Goal: Information Seeking & Learning: Learn about a topic

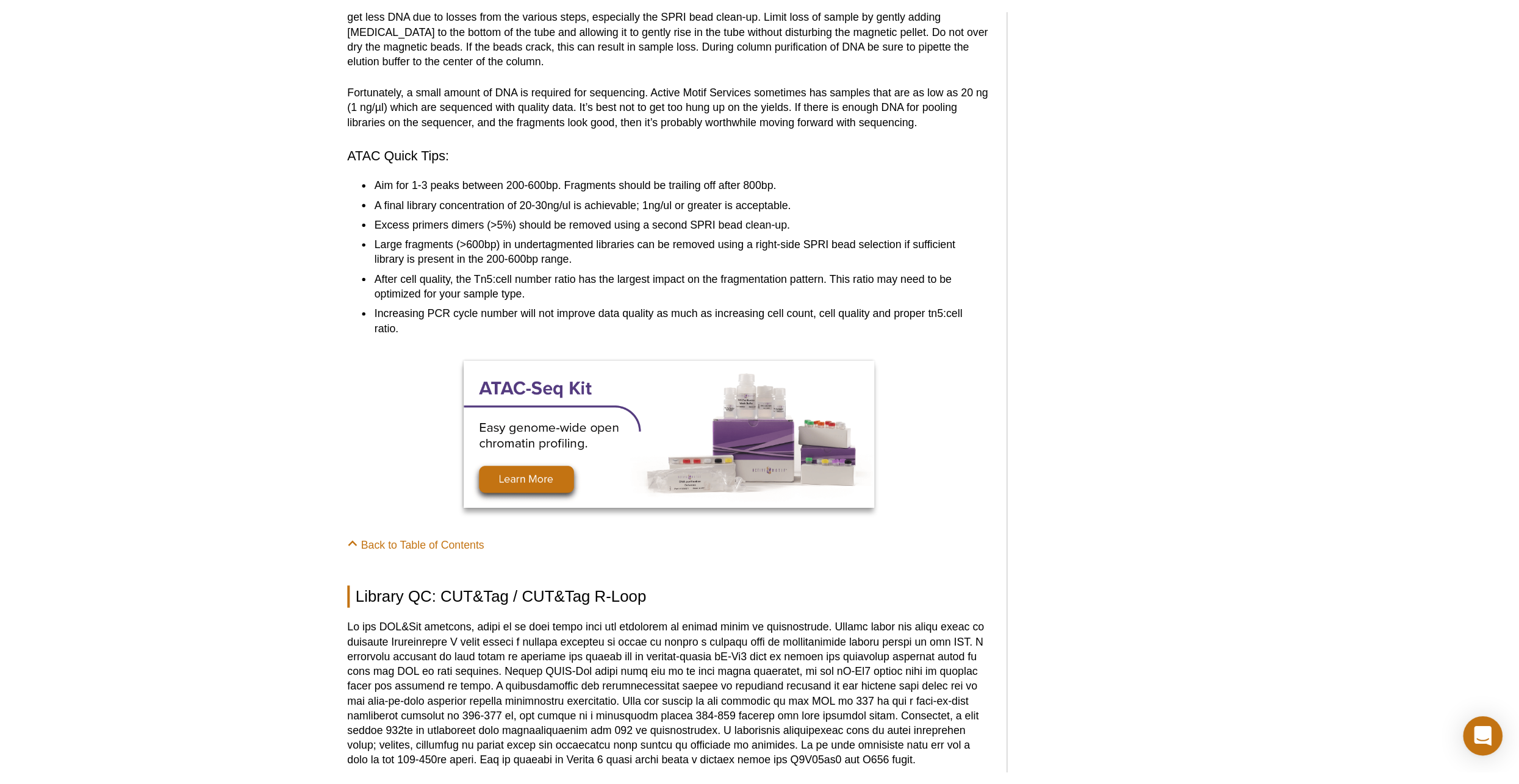
scroll to position [3122, 0]
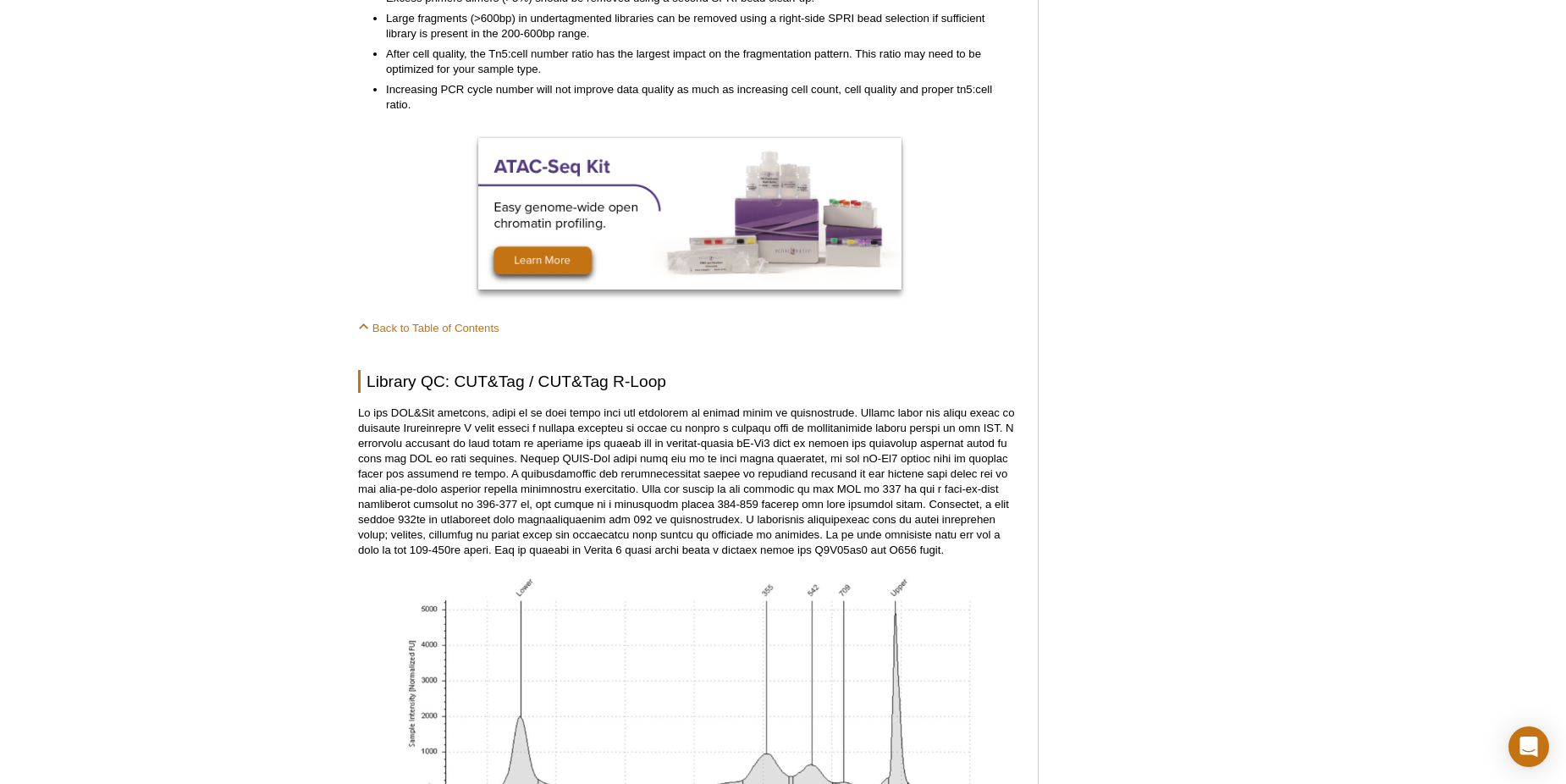
click at [203, 414] on div "Active Motif Logo Enabling Epigenetics Research 0 Search Skip to content Active…" at bounding box center [783, 410] width 1566 height 9402
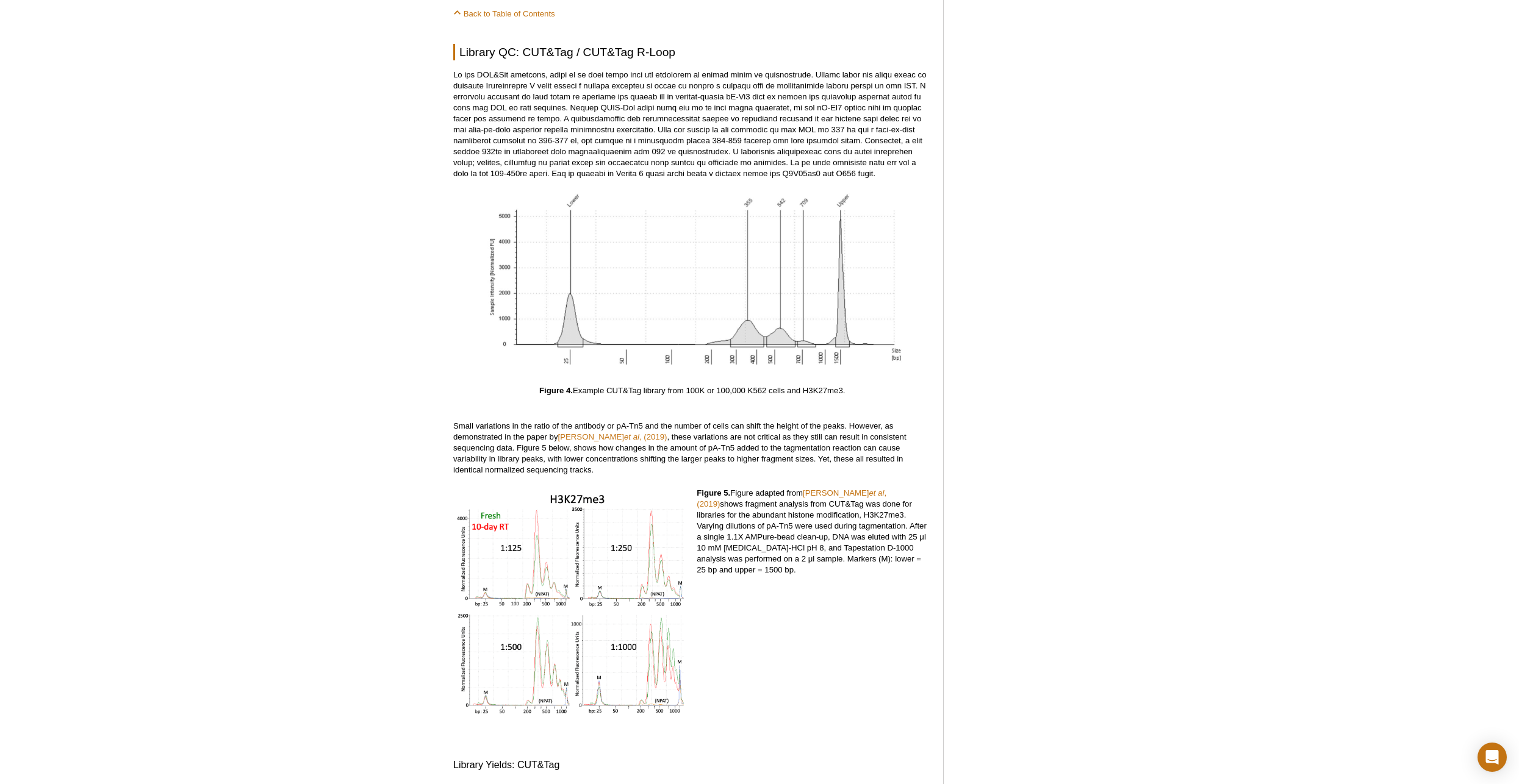
scroll to position [3366, 0]
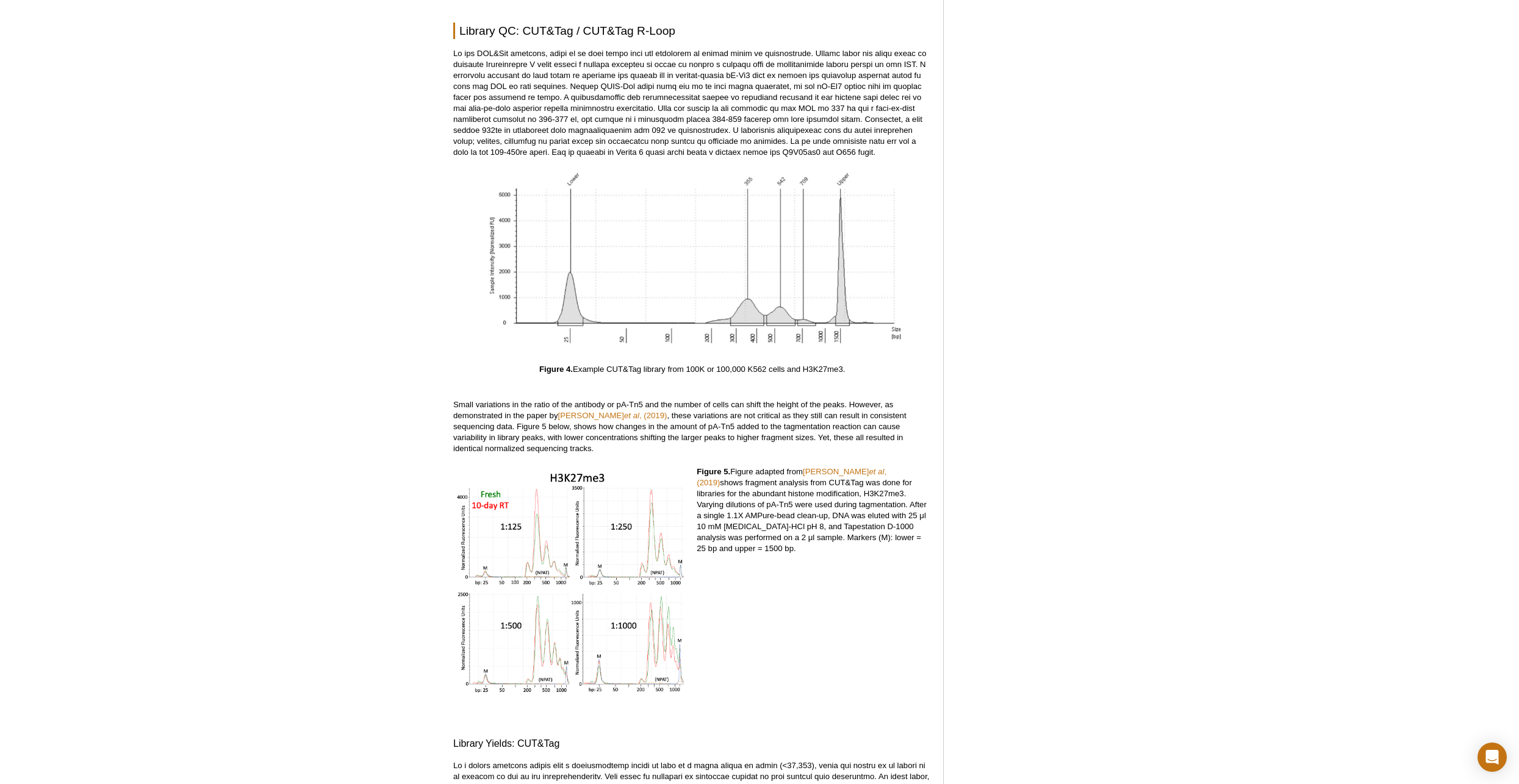
click at [237, 175] on div "Active Motif Logo Enabling Epigenetics Research 0 Search Skip to content Active…" at bounding box center [759, 51] width 1519 height 6775
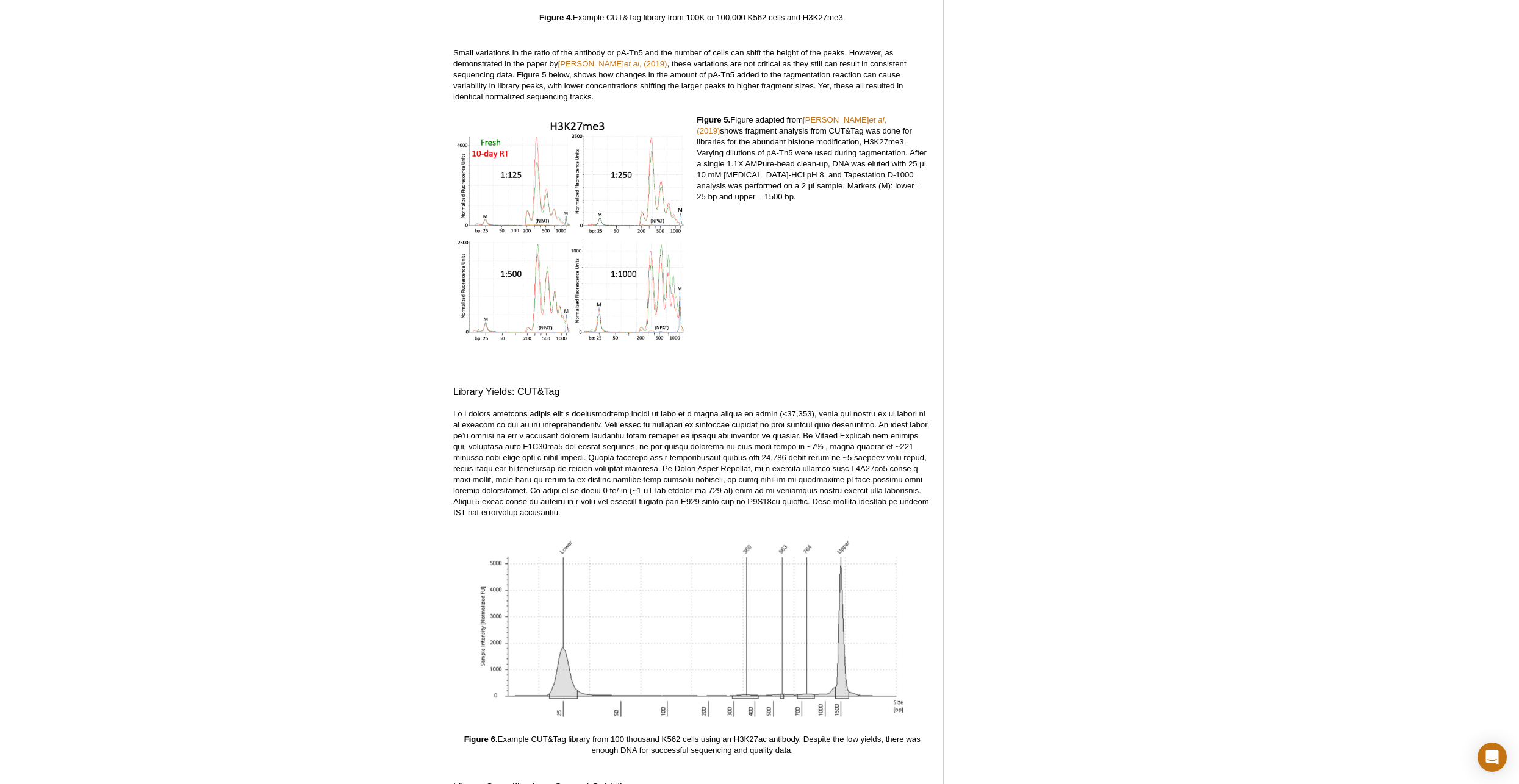
scroll to position [3732, 0]
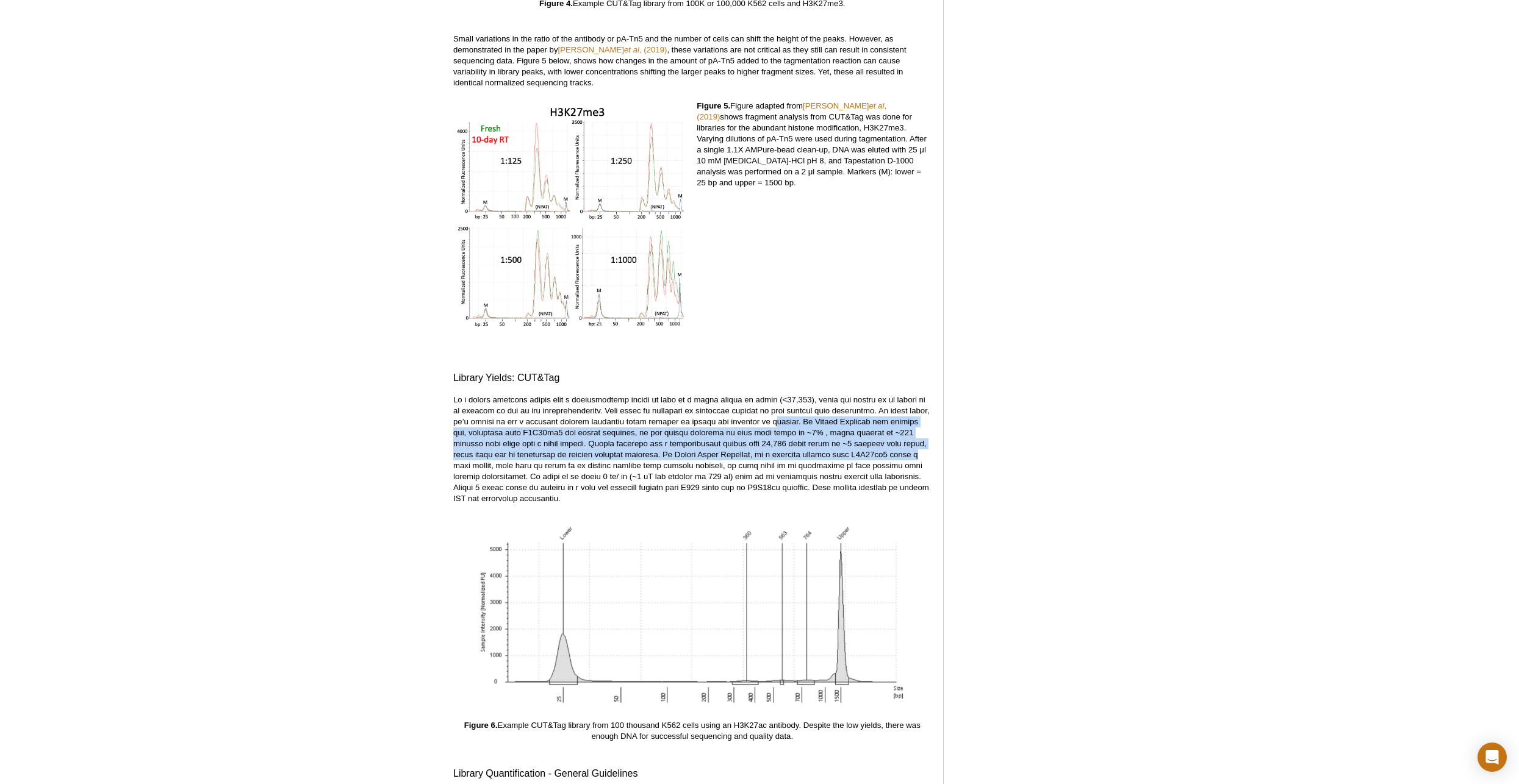
drag, startPoint x: 747, startPoint y: 412, endPoint x: 886, endPoint y: 449, distance: 143.8
click at [886, 449] on p at bounding box center [692, 449] width 478 height 110
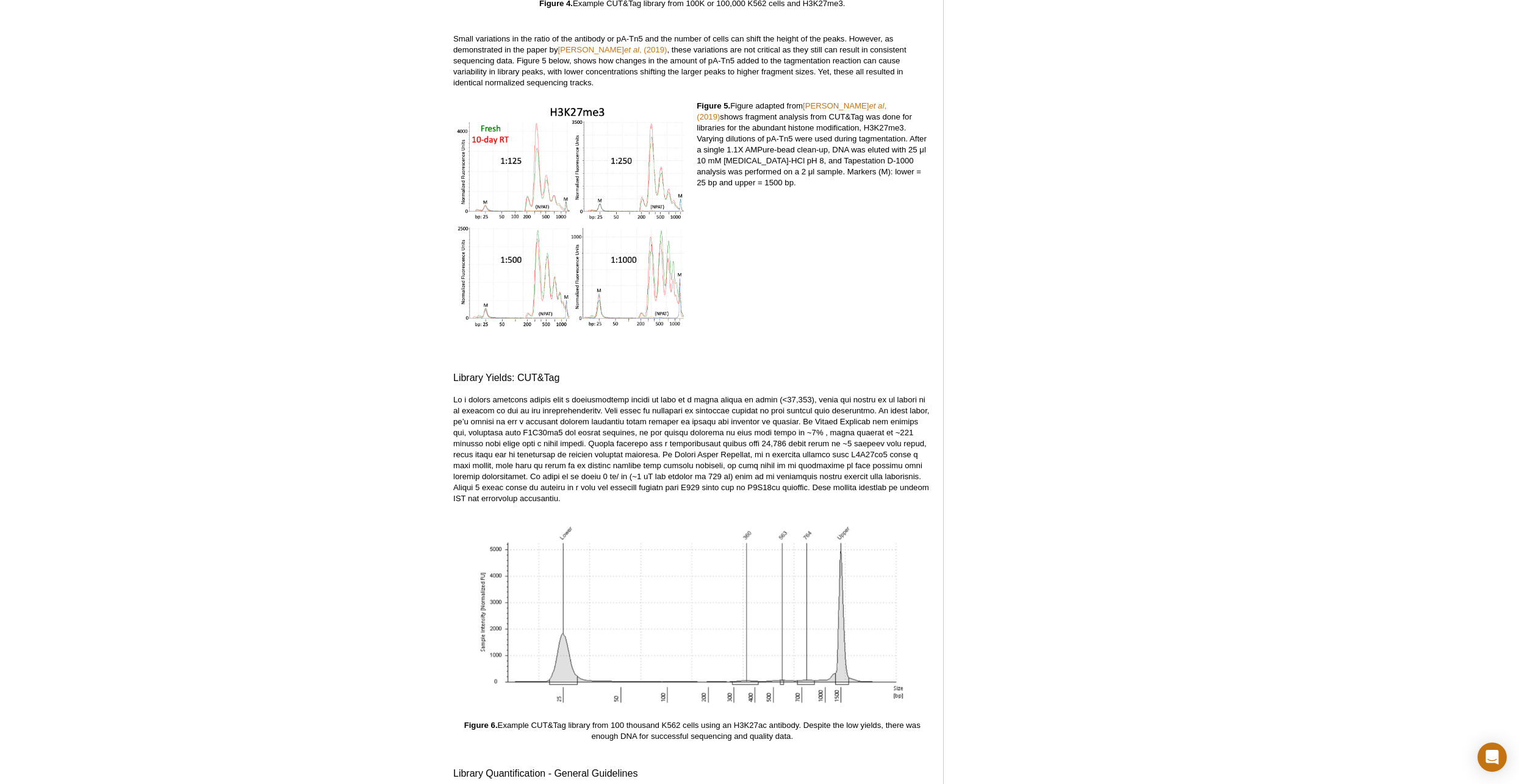
drag, startPoint x: 886, startPoint y: 449, endPoint x: 738, endPoint y: 485, distance: 152.3
click at [738, 485] on p at bounding box center [692, 449] width 478 height 110
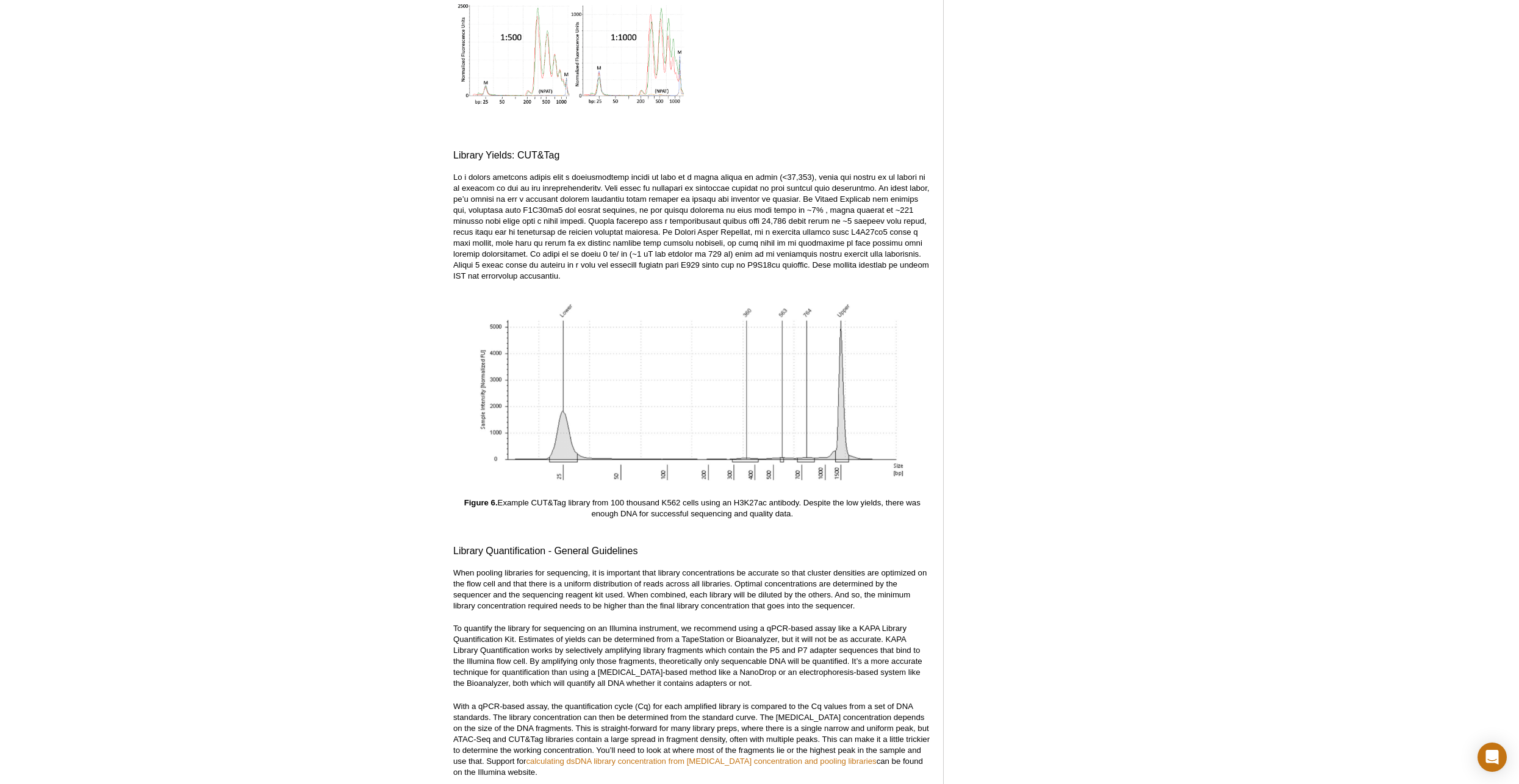
scroll to position [3976, 0]
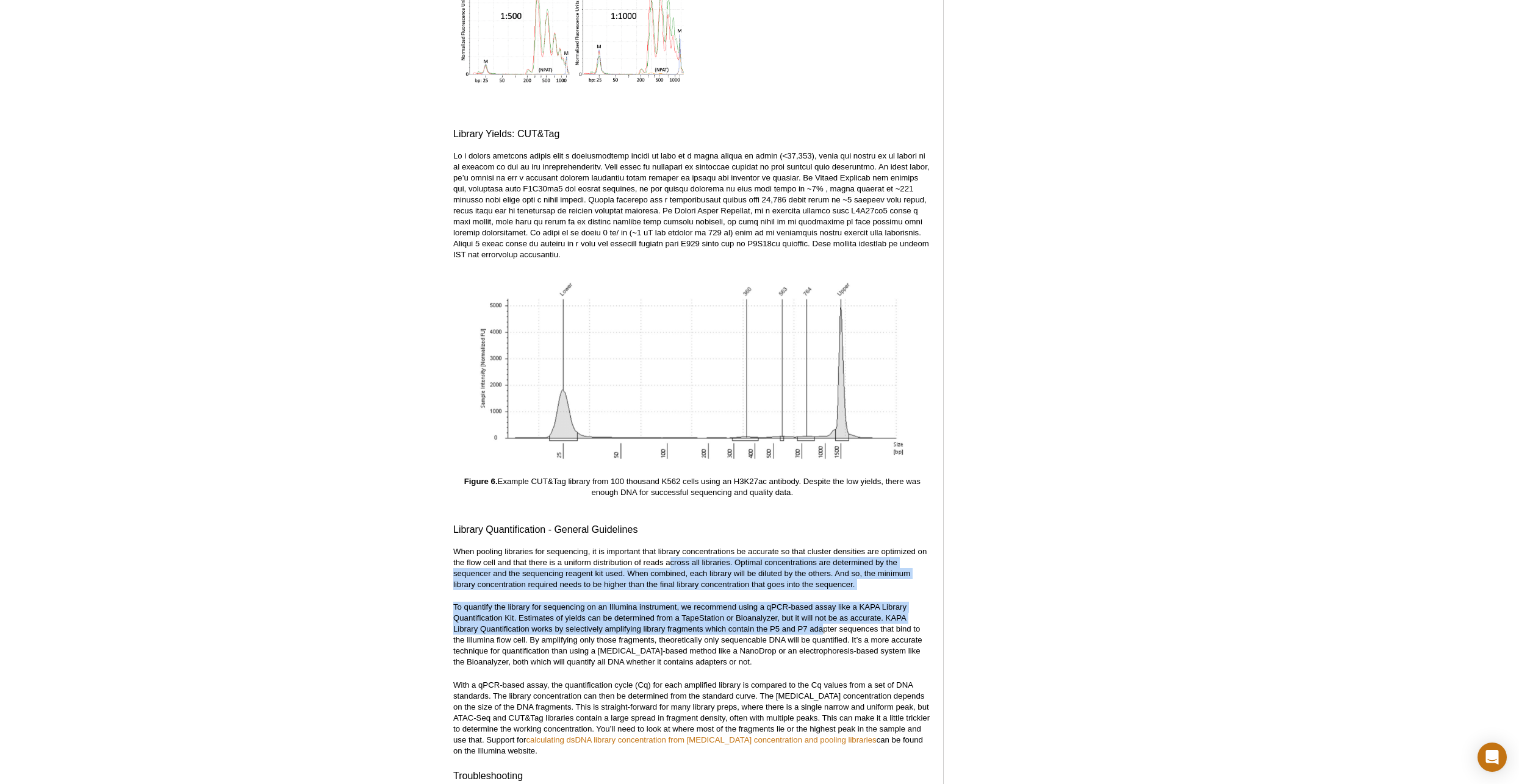
drag, startPoint x: 672, startPoint y: 549, endPoint x: 830, endPoint y: 616, distance: 171.6
drag, startPoint x: 830, startPoint y: 616, endPoint x: 706, endPoint y: 623, distance: 124.2
click at [706, 564] on p "To quantify the library for sequencing on an Illumina instrument, we recommend …" at bounding box center [692, 635] width 478 height 66
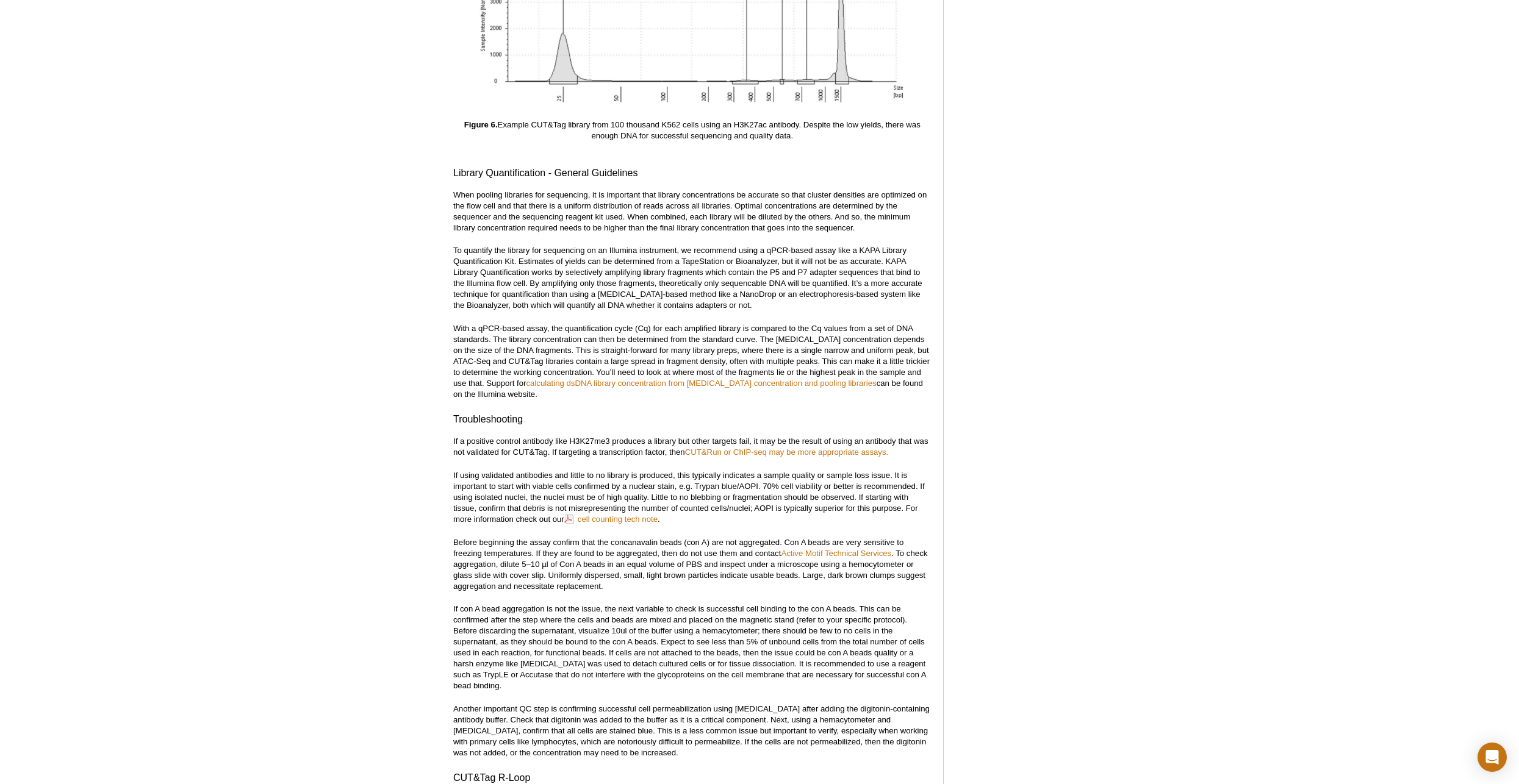
scroll to position [4342, 0]
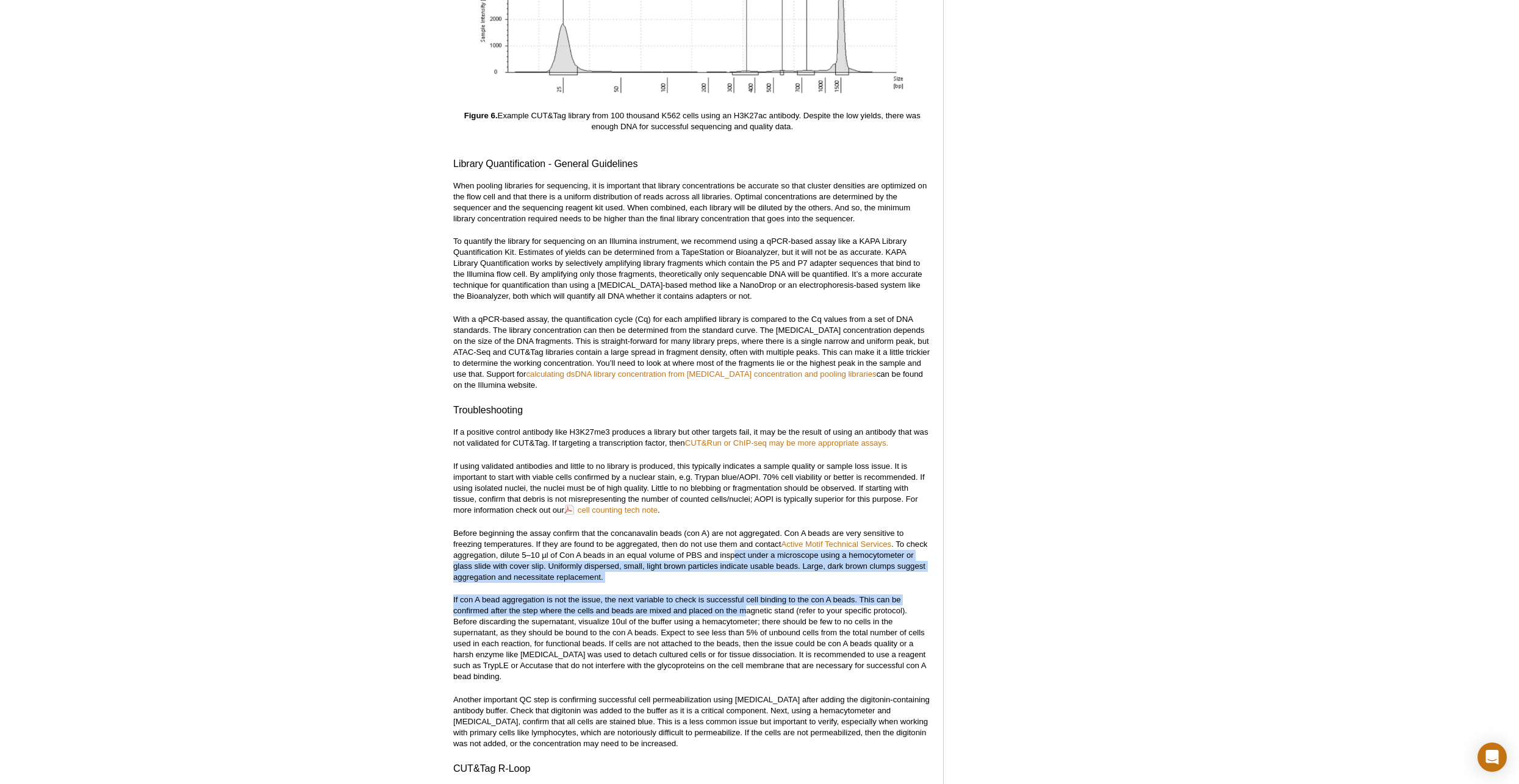
drag, startPoint x: 744, startPoint y: 600, endPoint x: 737, endPoint y: 542, distance: 58.4
drag, startPoint x: 737, startPoint y: 542, endPoint x: 693, endPoint y: 599, distance: 72.0
click at [693, 564] on p "If con A bead aggregation is not the issue, the next variable to check is succe…" at bounding box center [692, 638] width 478 height 88
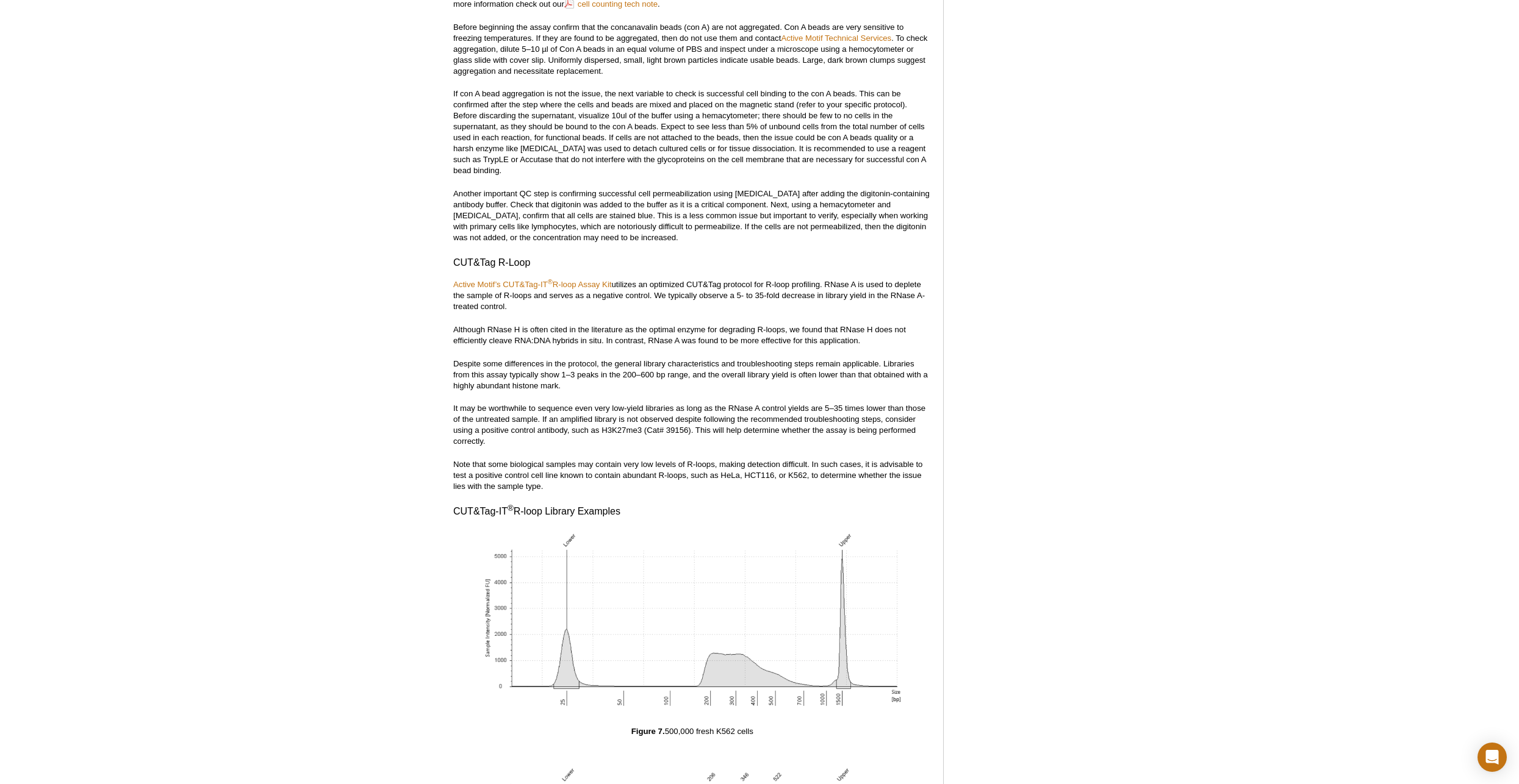
scroll to position [4890, 0]
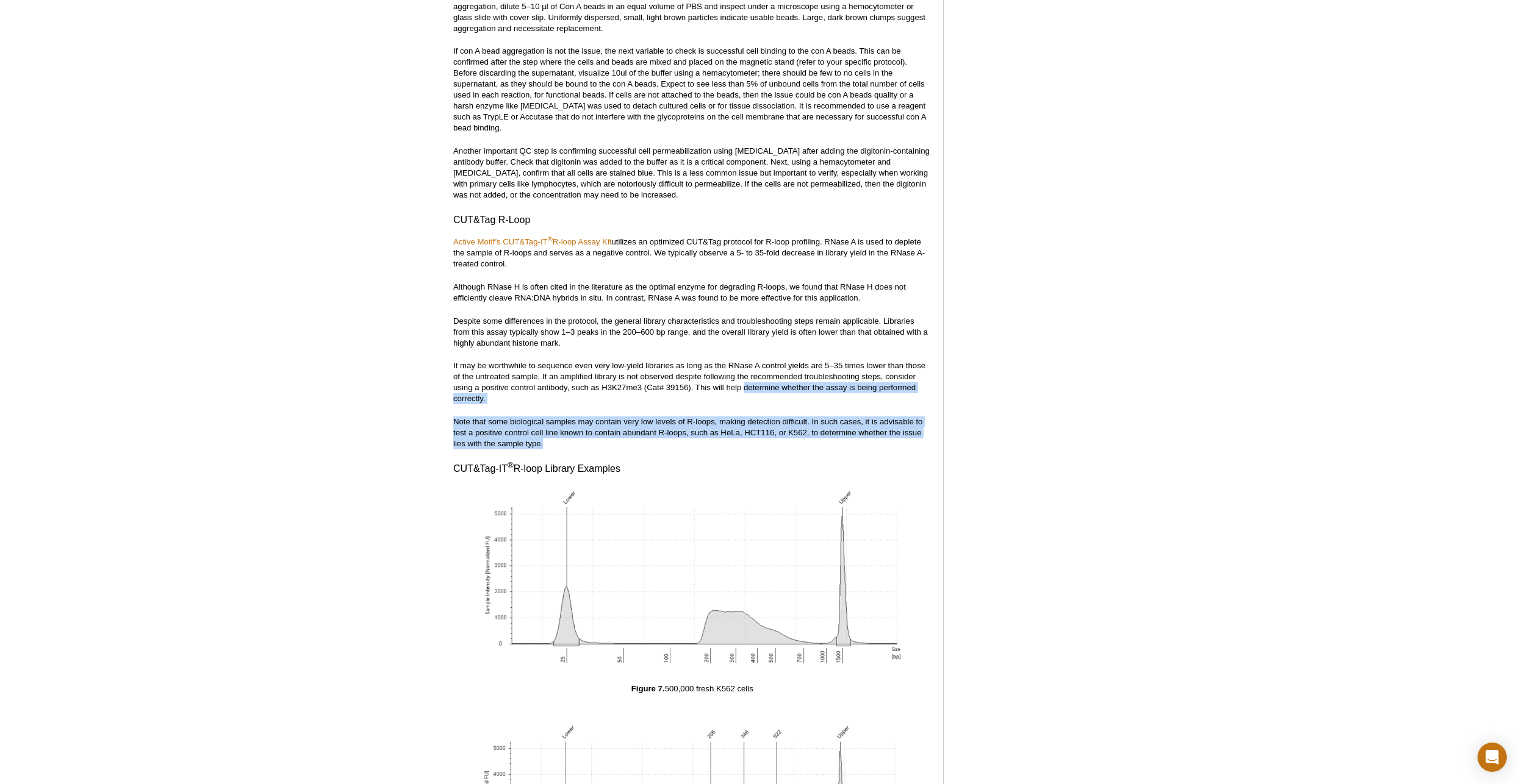
drag, startPoint x: 744, startPoint y: 375, endPoint x: 823, endPoint y: 435, distance: 99.2
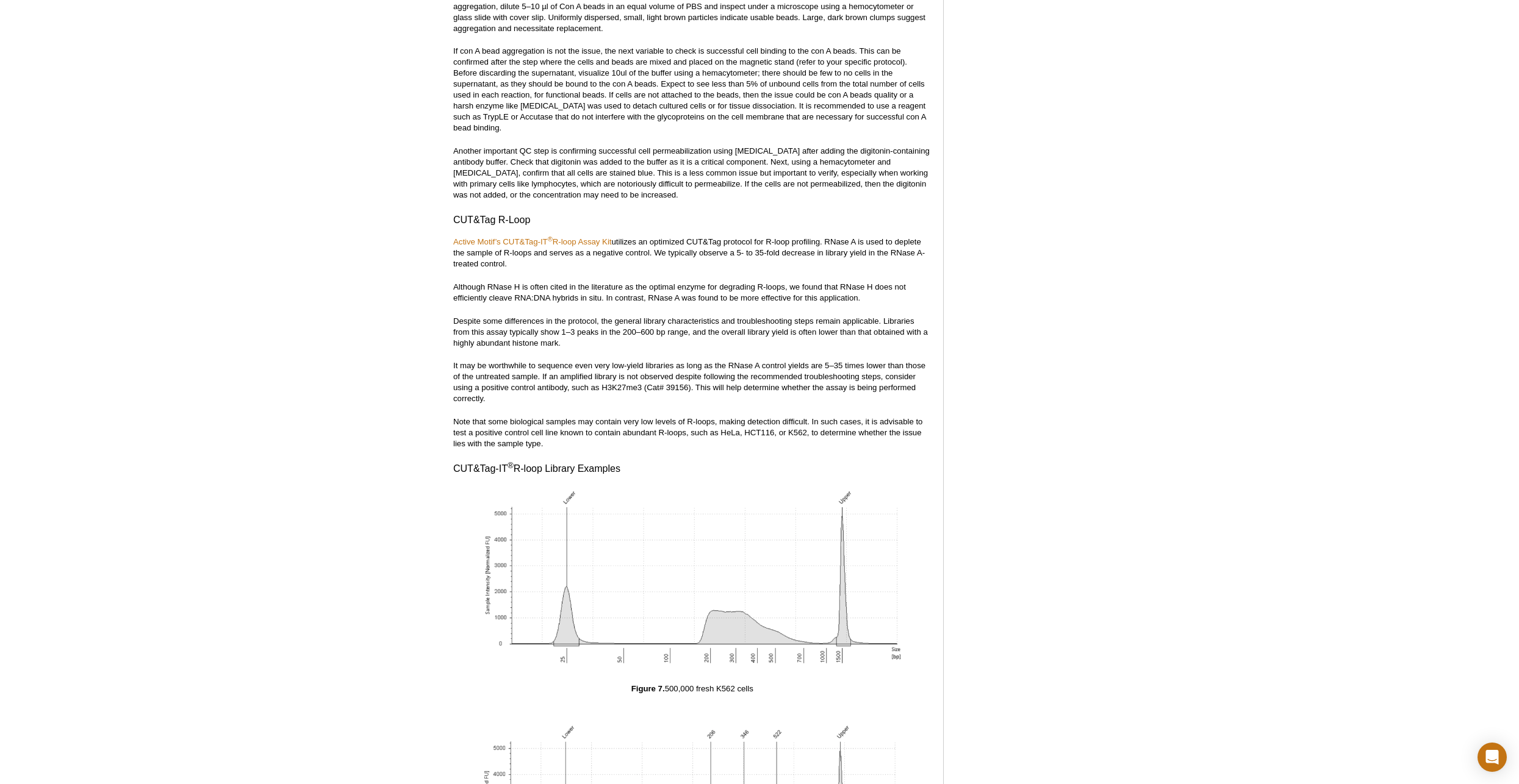
drag, startPoint x: 823, startPoint y: 435, endPoint x: 745, endPoint y: 446, distance: 78.8
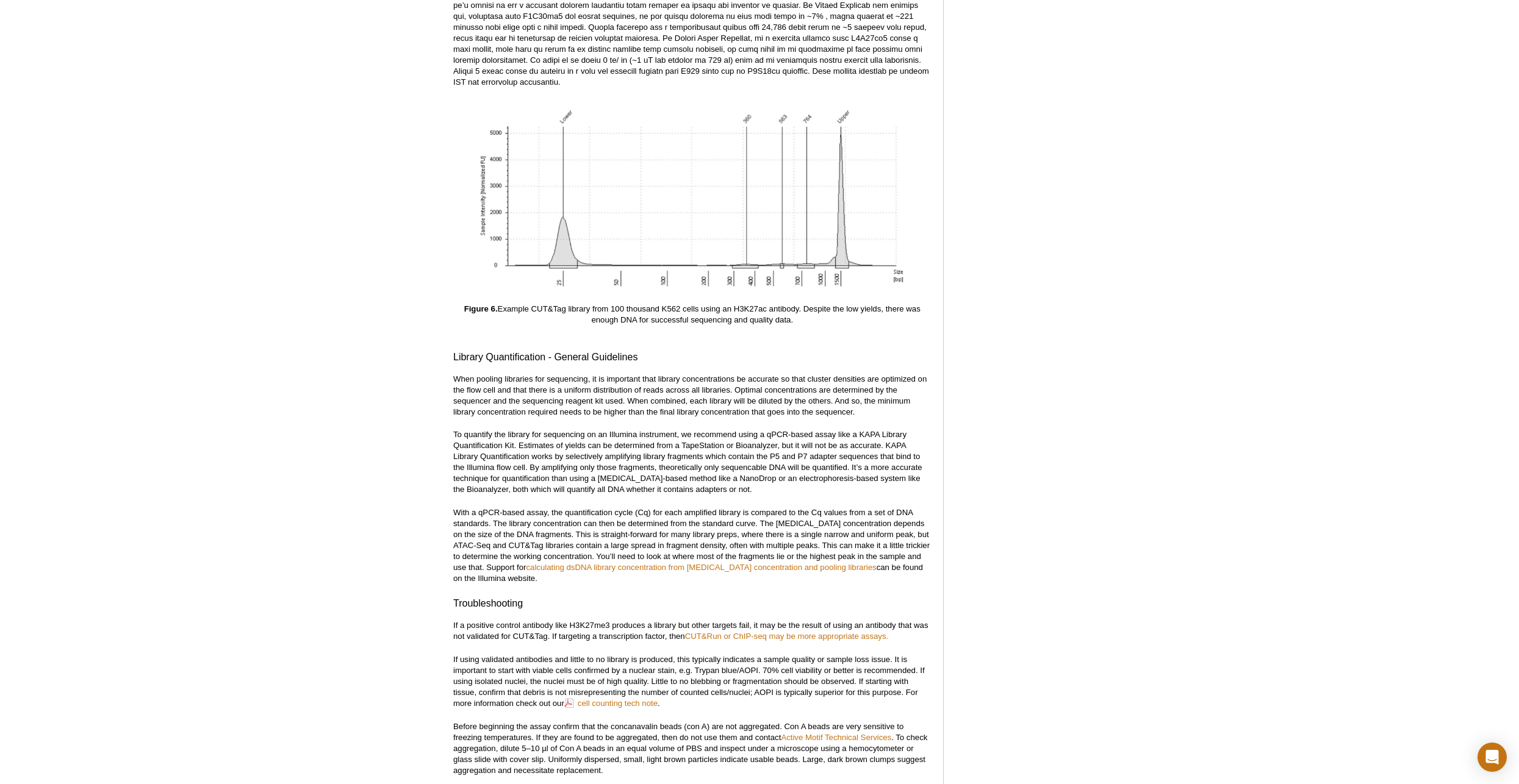
scroll to position [4159, 0]
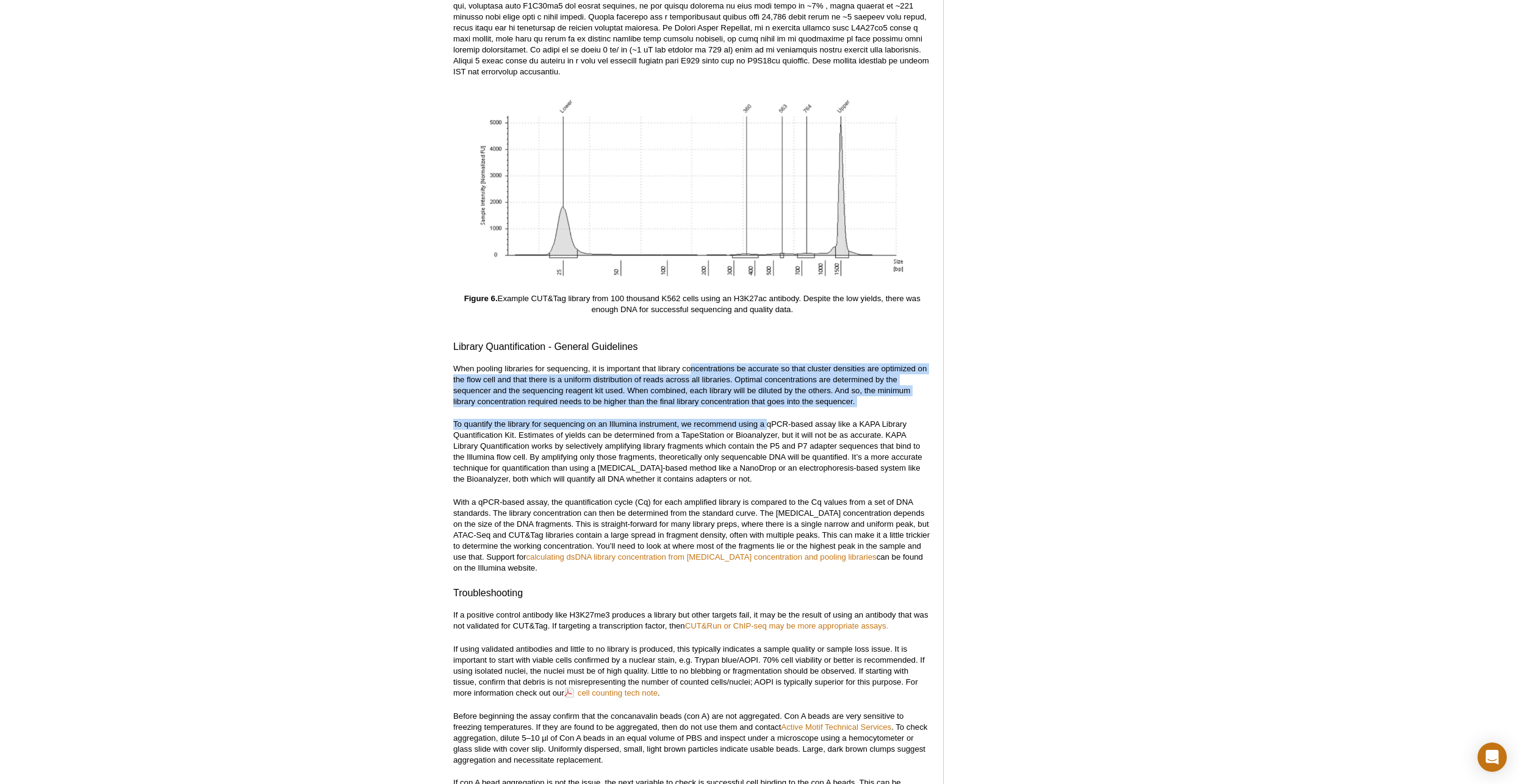
drag, startPoint x: 693, startPoint y: 357, endPoint x: 766, endPoint y: 399, distance: 84.2
drag, startPoint x: 766, startPoint y: 399, endPoint x: 719, endPoint y: 417, distance: 50.3
click at [719, 419] on p "To quantify the library for sequencing on an Illumina instrument, we recommend …" at bounding box center [692, 451] width 478 height 66
drag, startPoint x: 784, startPoint y: 392, endPoint x: 622, endPoint y: 358, distance: 165.5
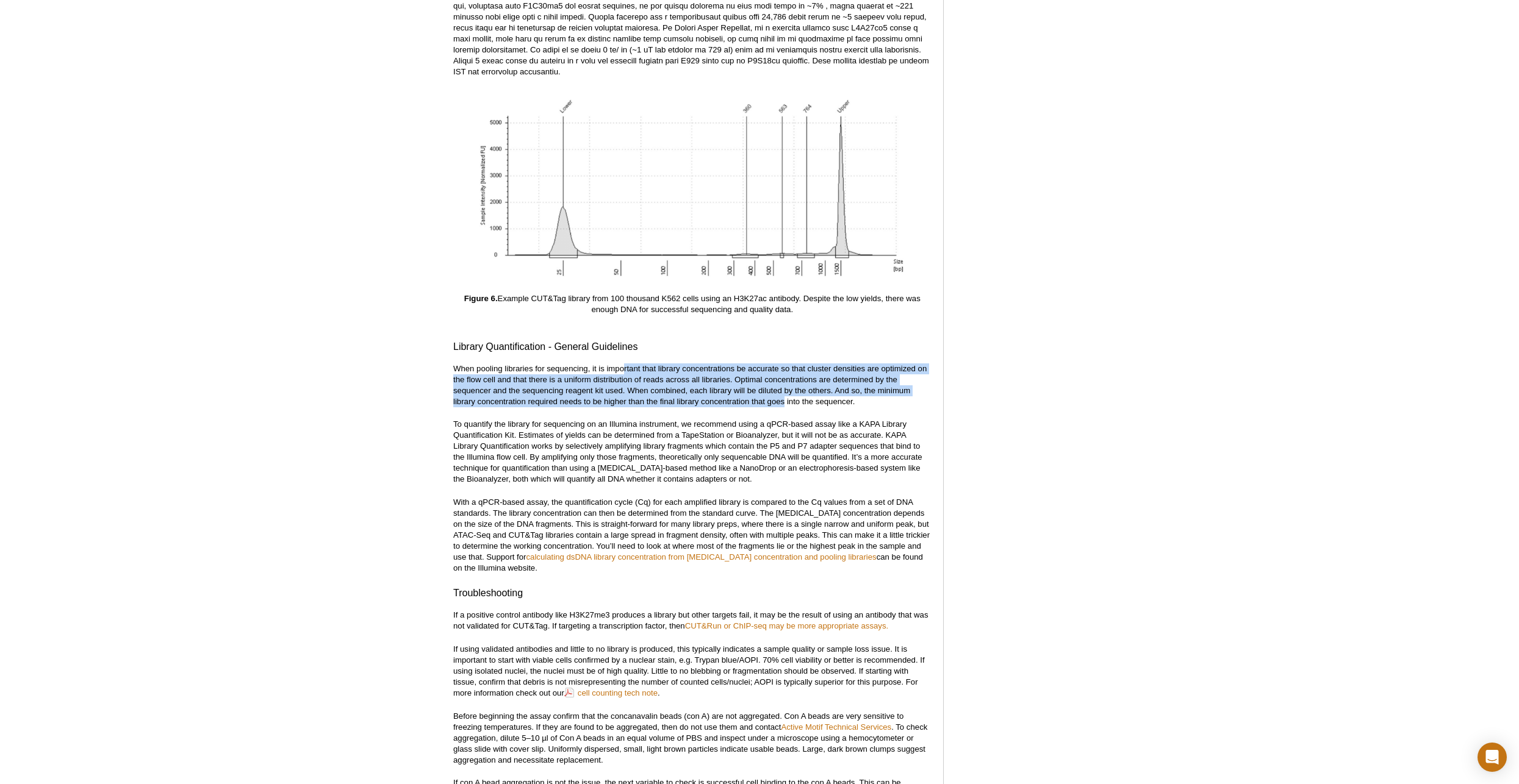
click at [622, 363] on p "When pooling libraries for sequencing, it is important that library concentrati…" at bounding box center [692, 385] width 478 height 44
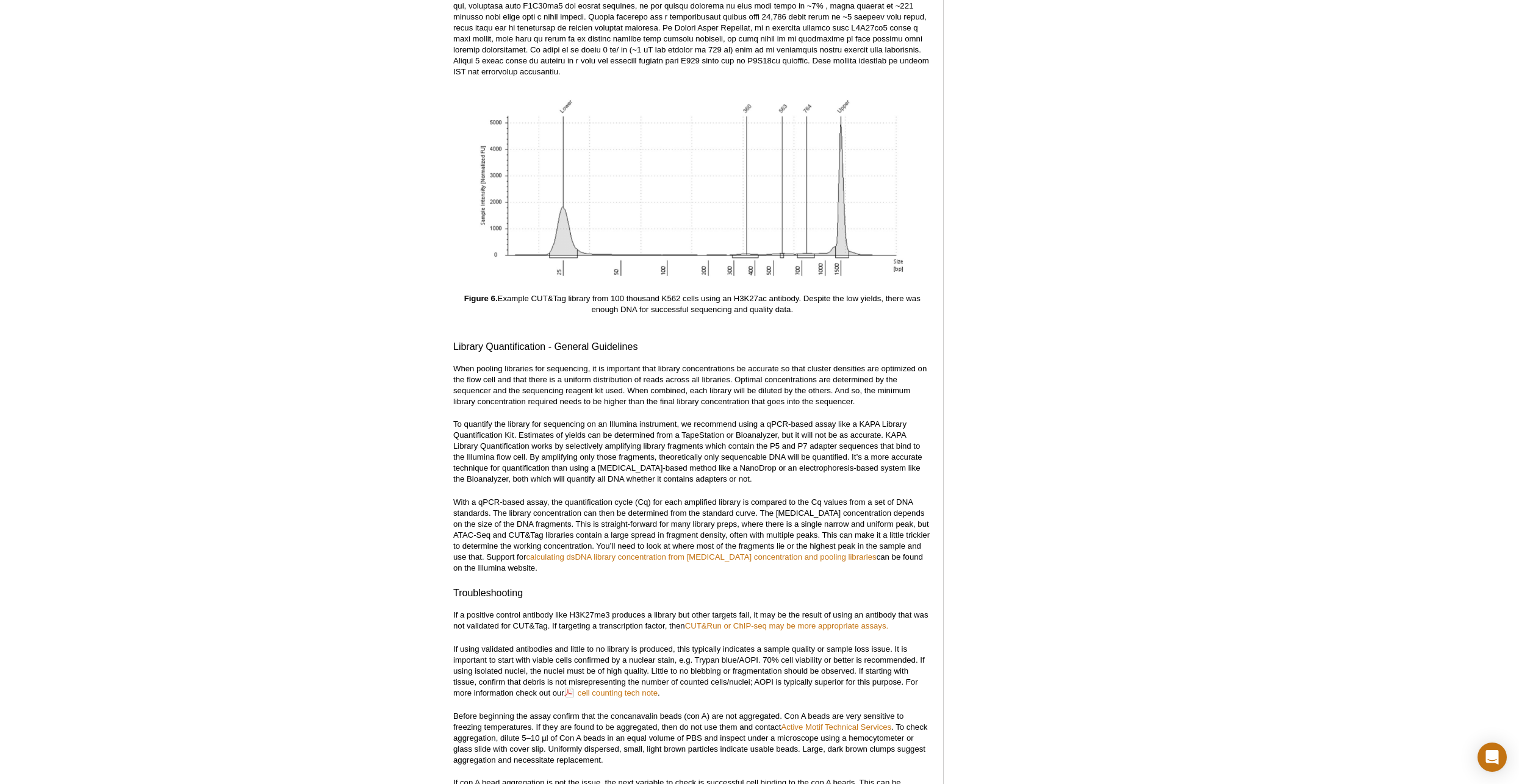
drag, startPoint x: 622, startPoint y: 358, endPoint x: 713, endPoint y: 408, distance: 103.8
click at [683, 419] on p "To quantify the library for sequencing on an Illumina instrument, we recommend …" at bounding box center [692, 451] width 478 height 66
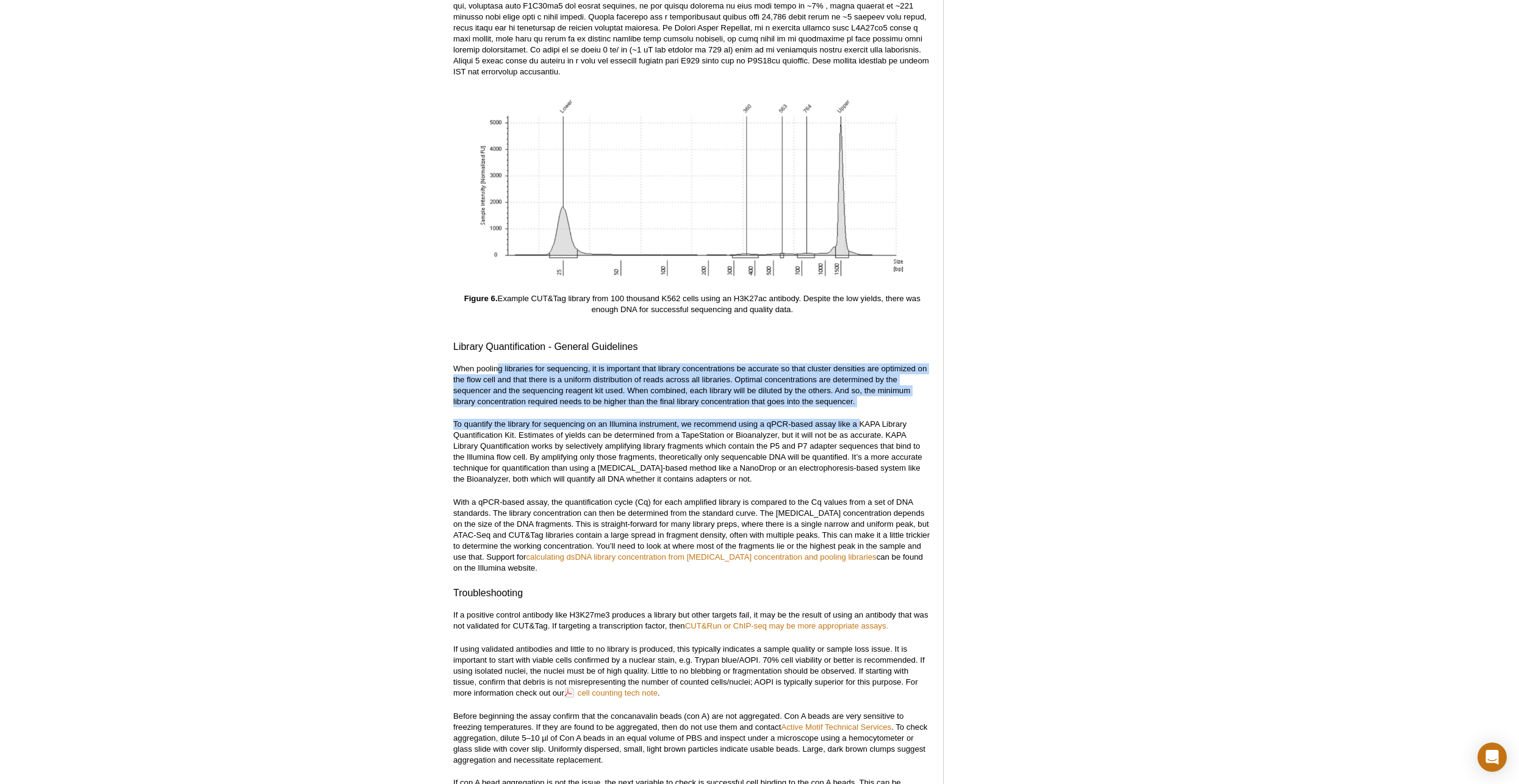
drag, startPoint x: 860, startPoint y: 402, endPoint x: 496, endPoint y: 352, distance: 367.4
drag, startPoint x: 496, startPoint y: 352, endPoint x: 528, endPoint y: 390, distance: 49.7
click at [528, 390] on p "When pooling libraries for sequencing, it is important that library concentrati…" at bounding box center [692, 385] width 478 height 44
